Goal: Check status: Check status

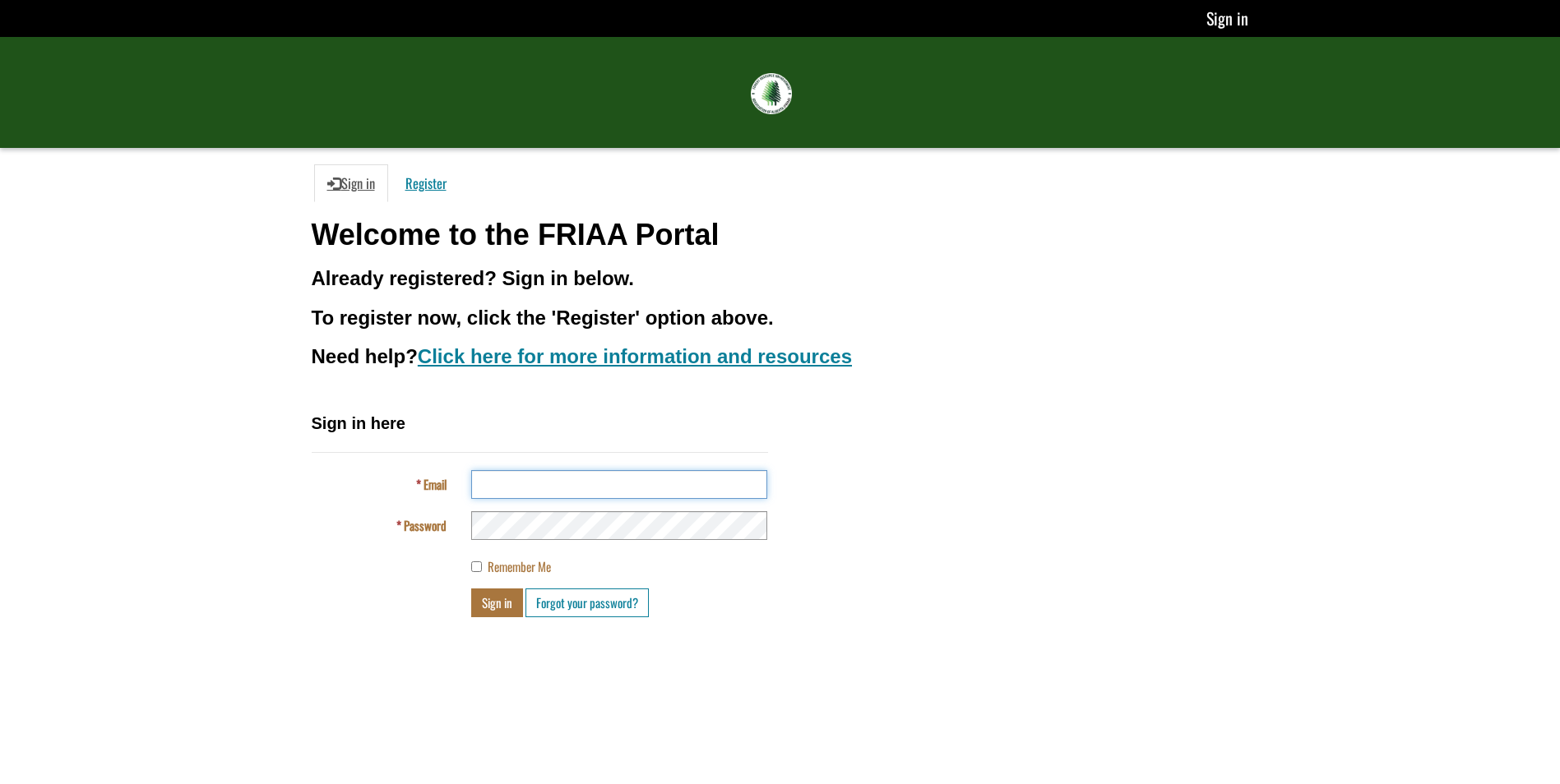
click at [554, 486] on input "Email" at bounding box center [620, 484] width 296 height 29
type input "**********"
click at [496, 608] on button "Sign in" at bounding box center [497, 603] width 52 height 29
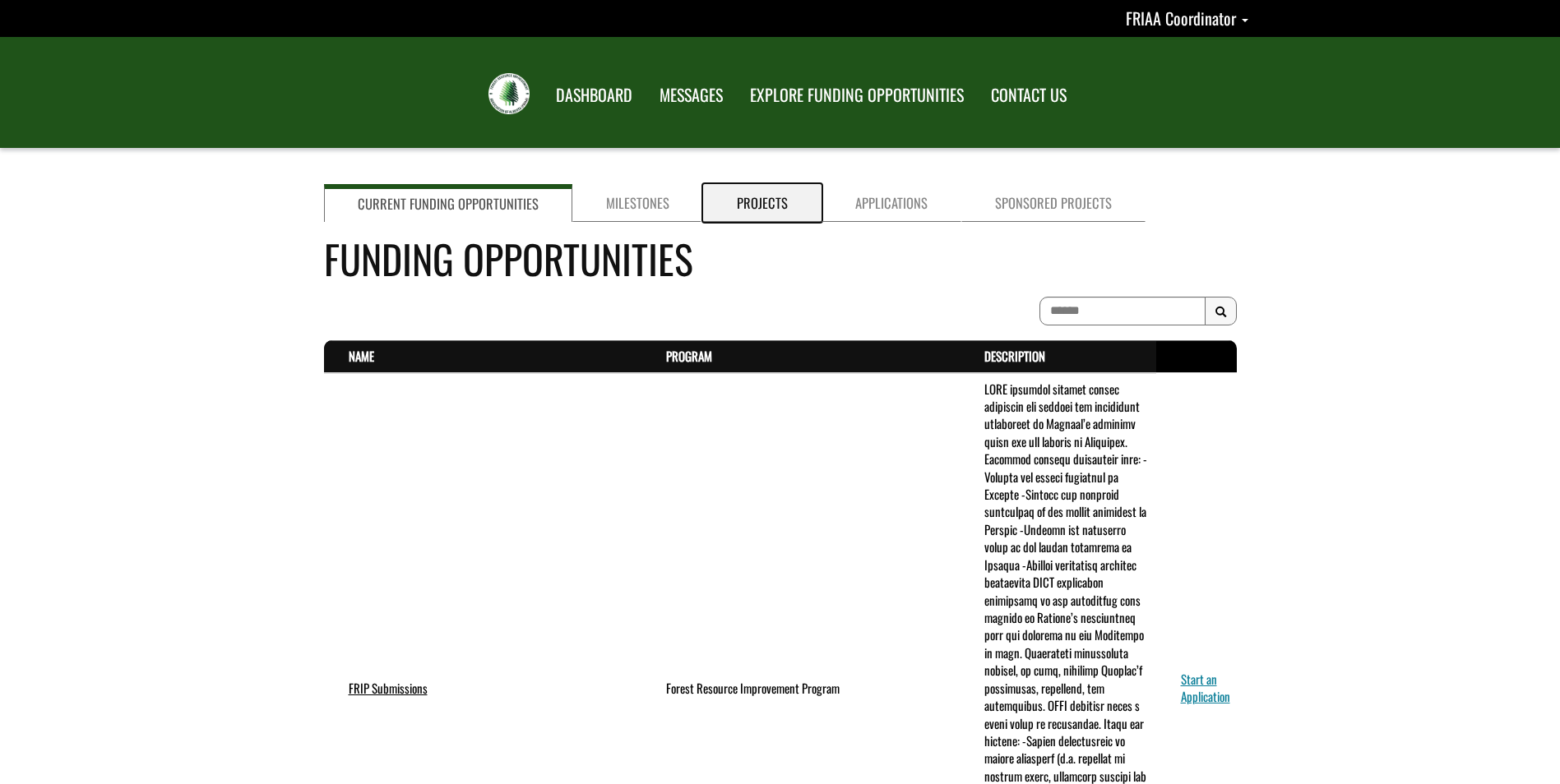
click at [748, 201] on link "Projects" at bounding box center [762, 202] width 118 height 38
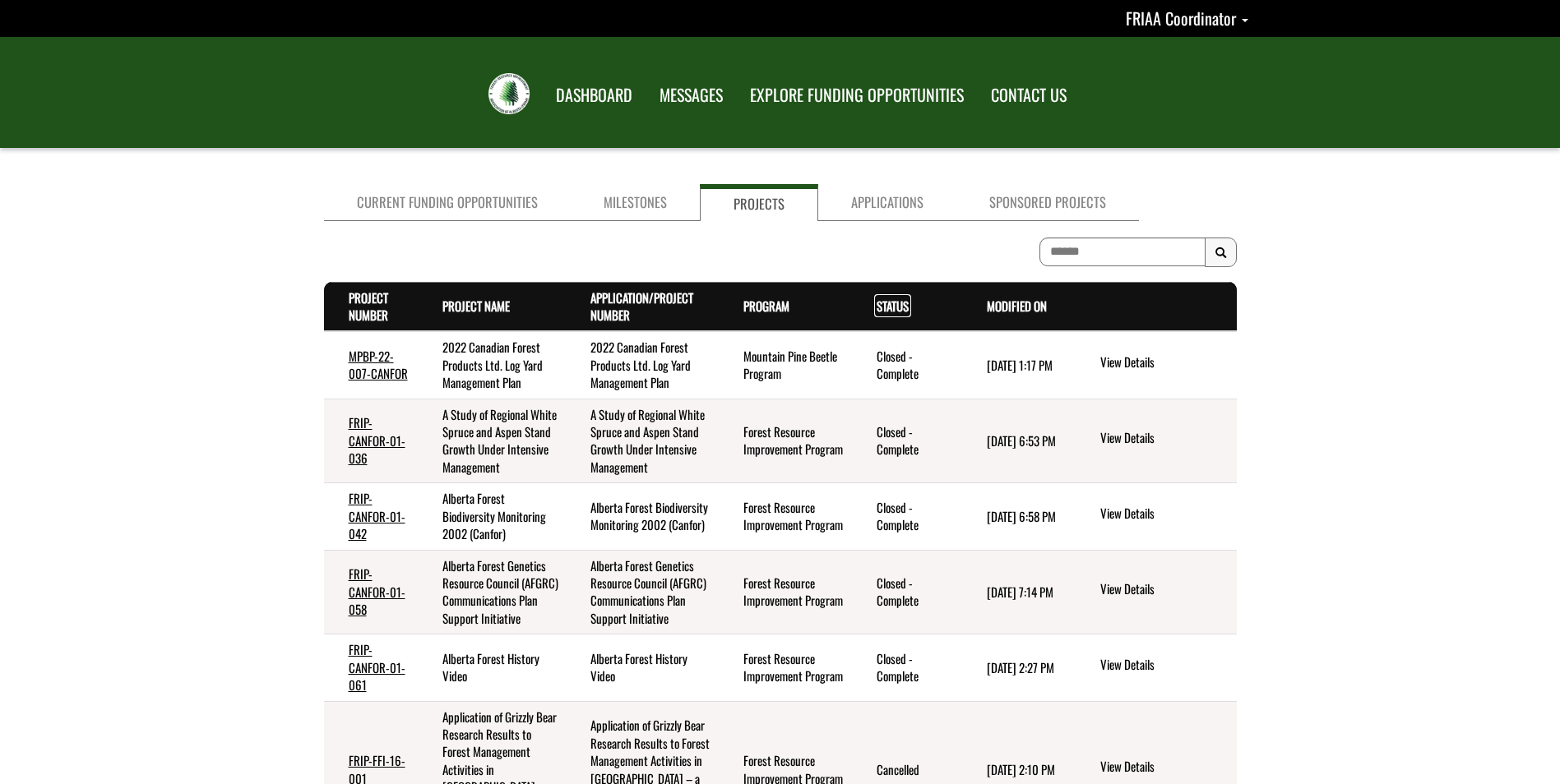
click at [883, 304] on link "Status . sort descending" at bounding box center [892, 306] width 32 height 18
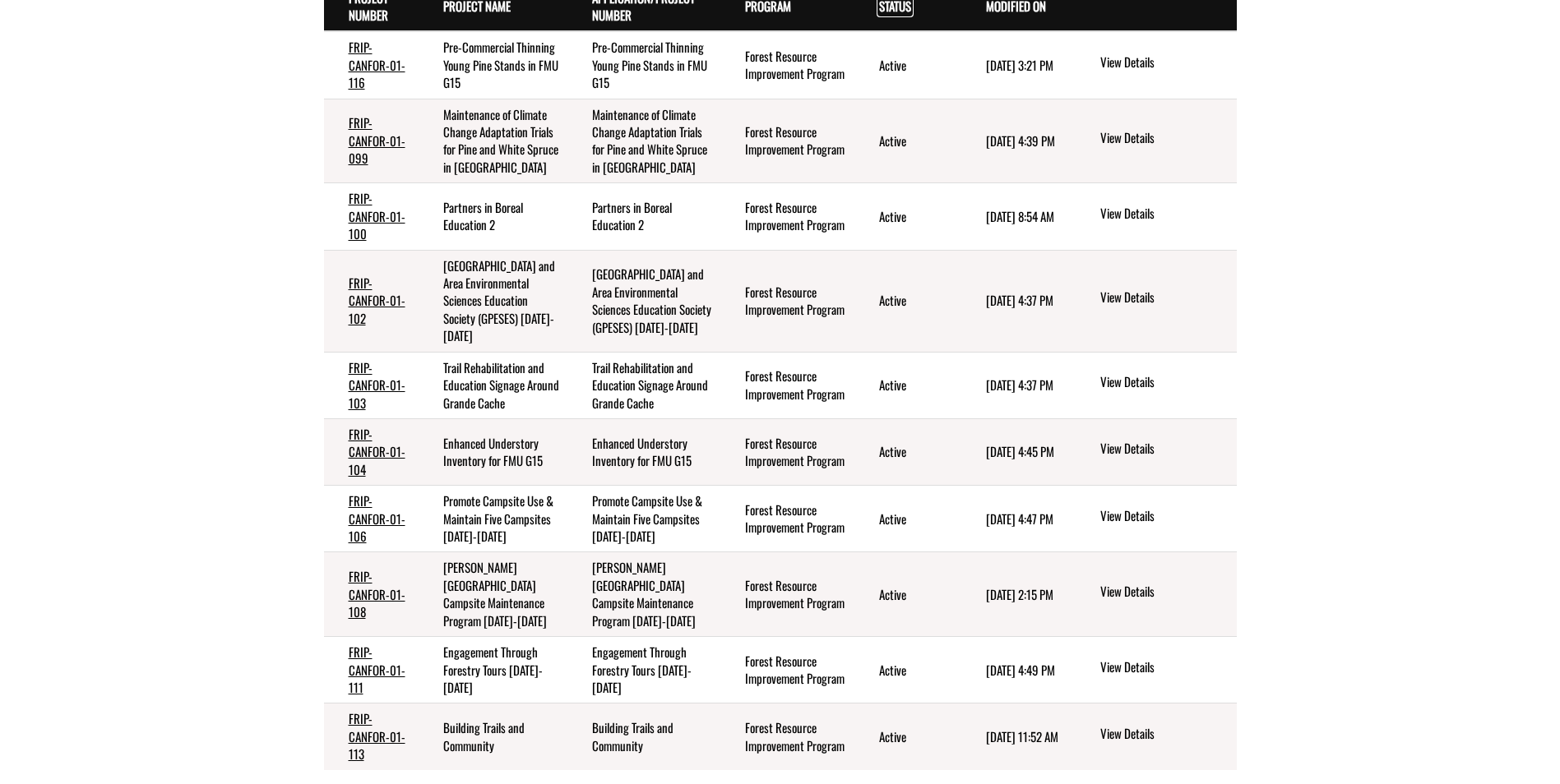
scroll to position [328, 0]
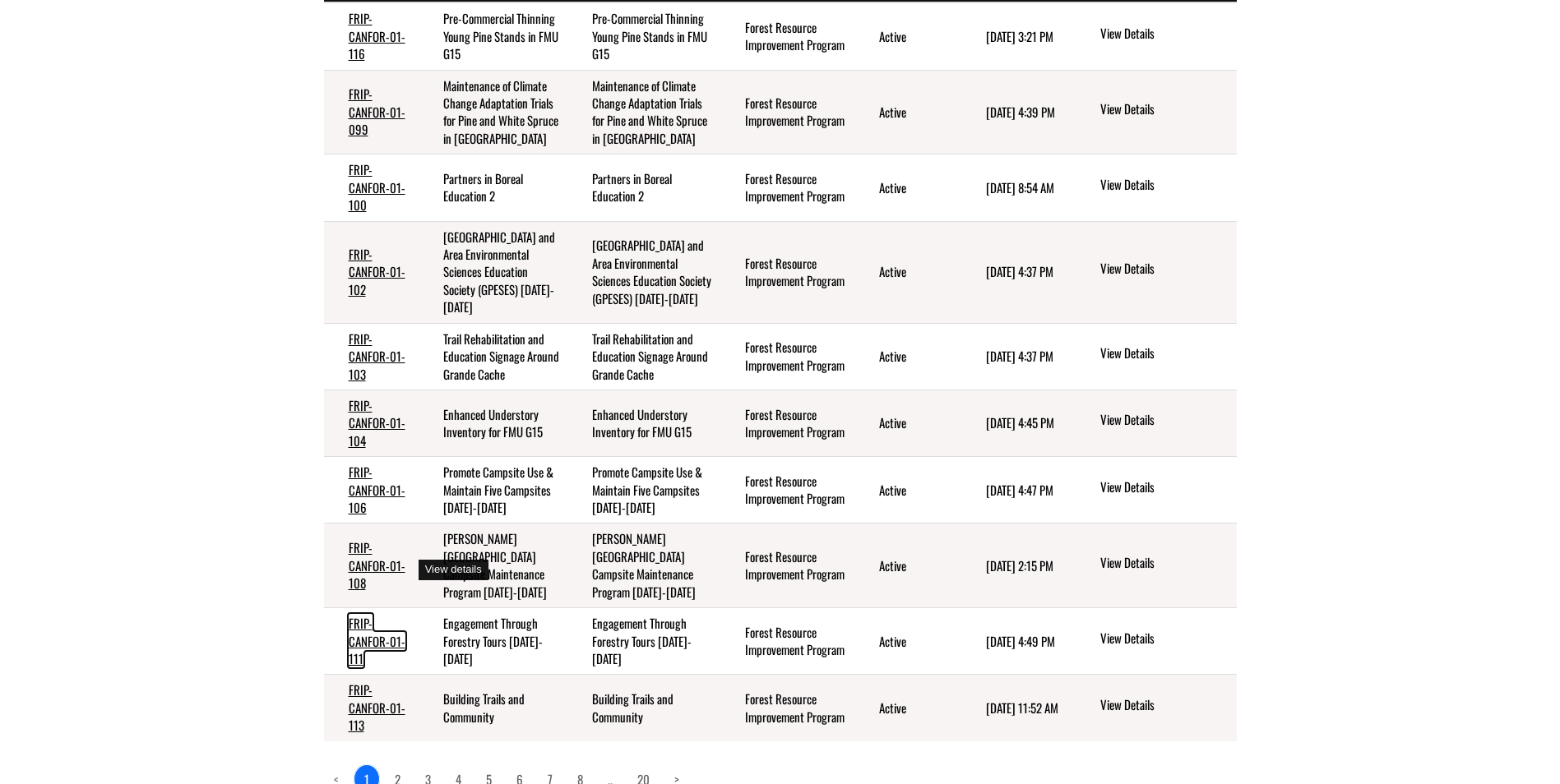
click at [364, 614] on link "FRIP-CANFOR-01-111" at bounding box center [377, 640] width 57 height 53
